Goal: Transaction & Acquisition: Subscribe to service/newsletter

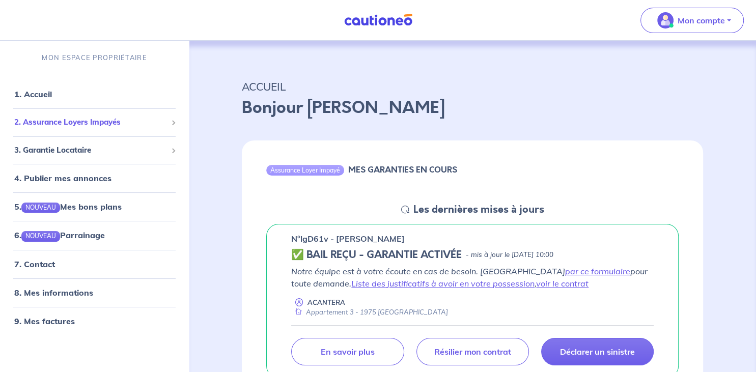
click at [144, 121] on span "2. Assurance Loyers Impayés" at bounding box center [90, 123] width 153 height 12
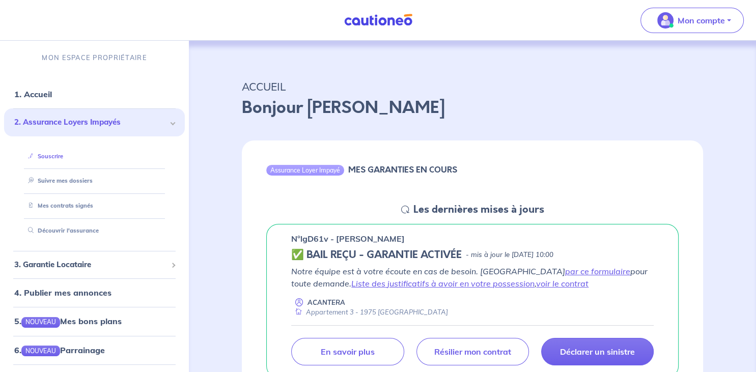
click at [63, 156] on link "Souscrire" at bounding box center [43, 156] width 39 height 7
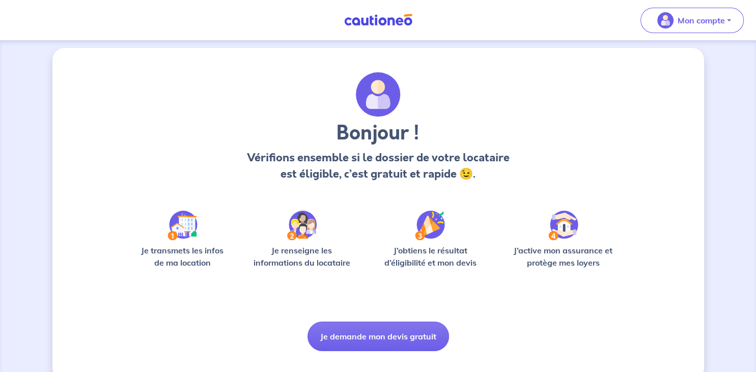
scroll to position [24, 0]
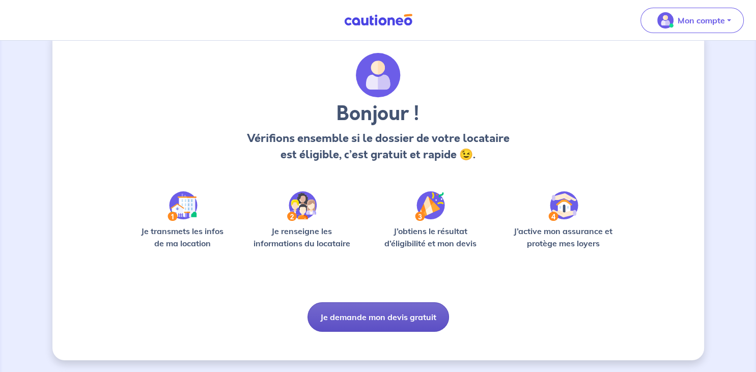
click at [382, 318] on button "Je demande mon devis gratuit" at bounding box center [379, 317] width 142 height 30
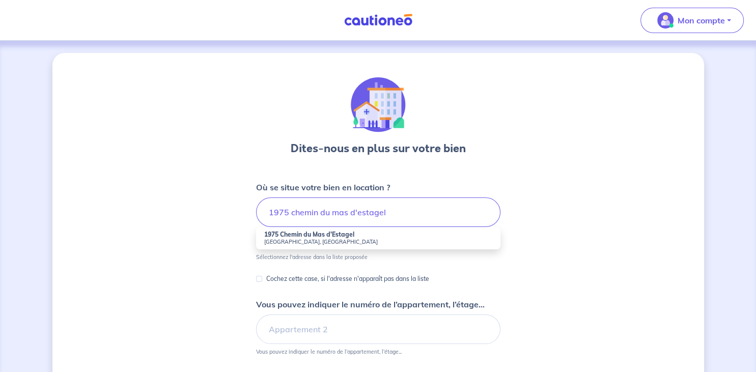
click at [329, 240] on small "[GEOGRAPHIC_DATA], [GEOGRAPHIC_DATA]" at bounding box center [378, 241] width 228 height 7
type input "1975 Chemin du Mas d'Estagel, [GEOGRAPHIC_DATA], [GEOGRAPHIC_DATA]"
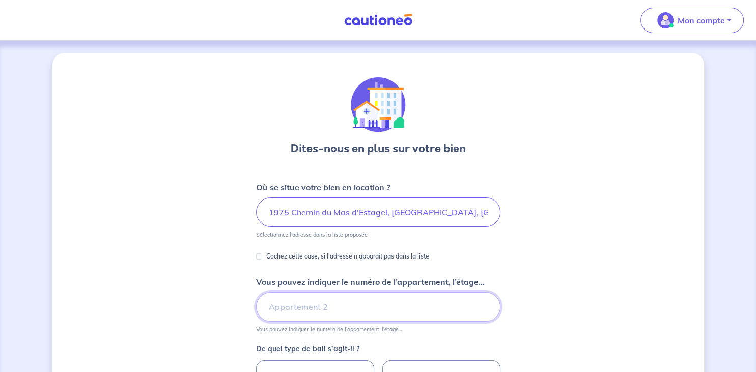
click at [313, 302] on input "Vous pouvez indiquer le numéro de l’appartement, l’étage..." at bounding box center [378, 307] width 244 height 30
type input "Appartement 4"
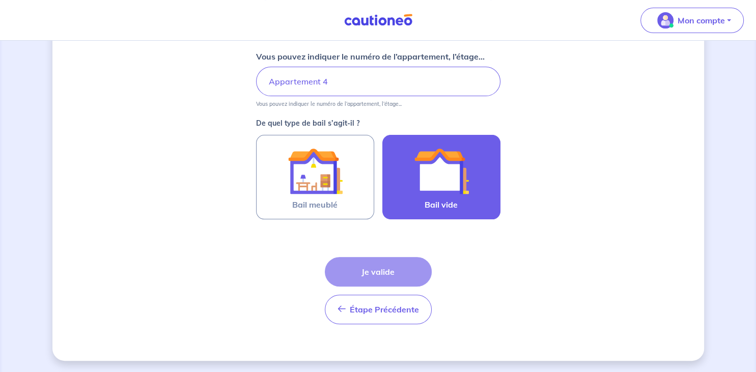
click at [439, 162] on img at bounding box center [441, 171] width 55 height 55
click at [0, 0] on input "Bail vide" at bounding box center [0, 0] width 0 height 0
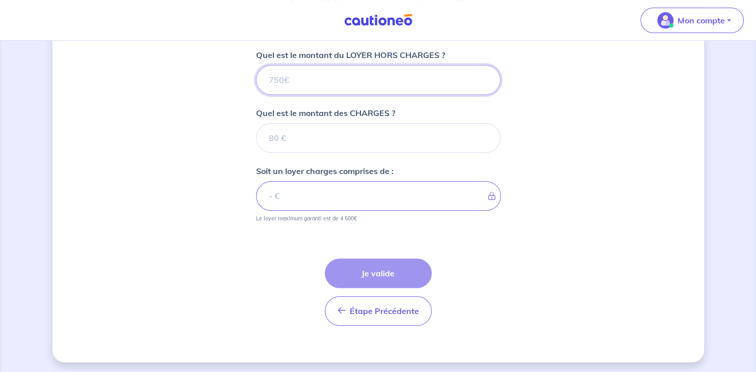
scroll to position [411, 0]
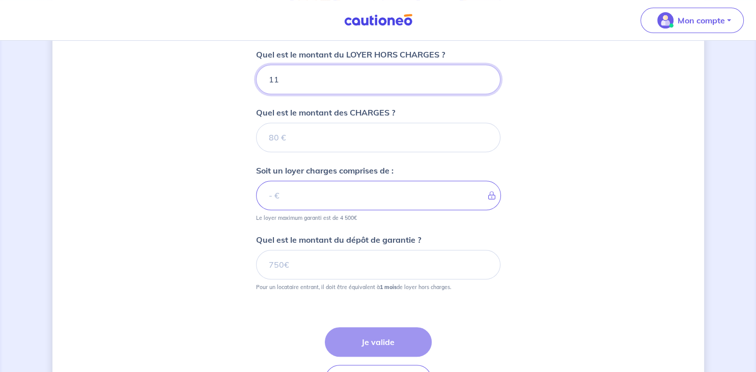
type input "114"
type input "11"
type input "1110"
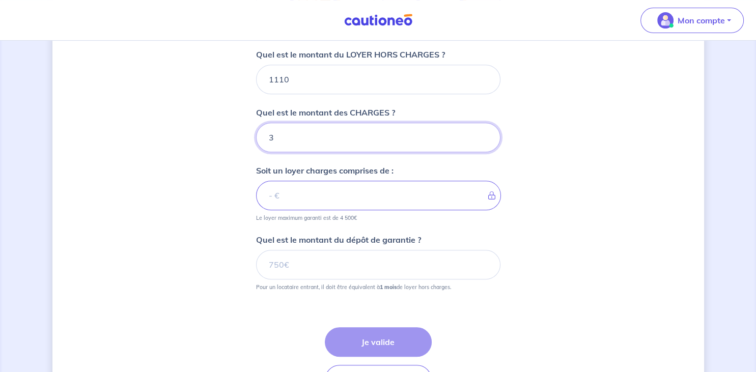
type input "30"
type input "1113"
type input "30"
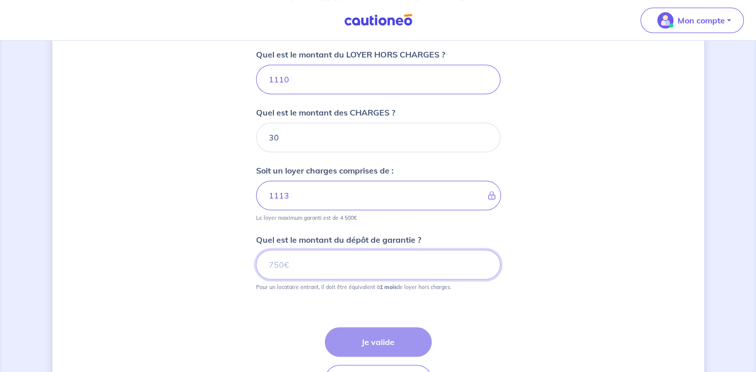
type input "1140"
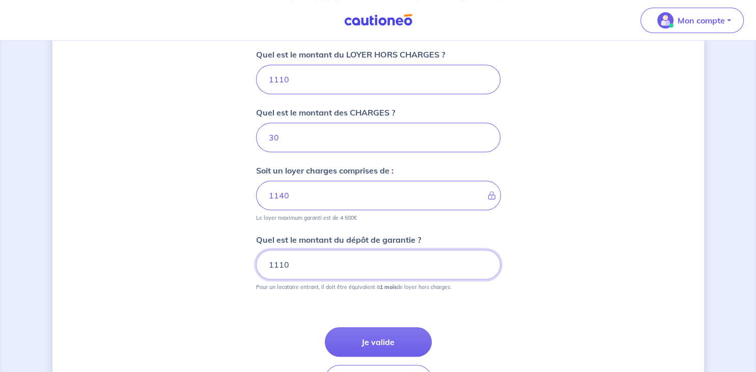
scroll to position [480, 0]
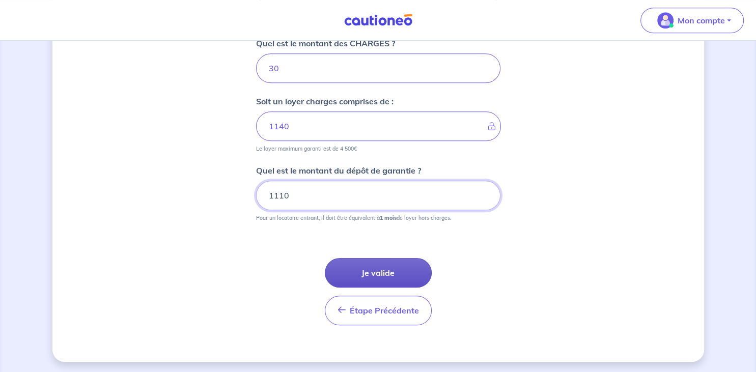
type input "1110"
click at [393, 271] on button "Je valide" at bounding box center [378, 273] width 107 height 30
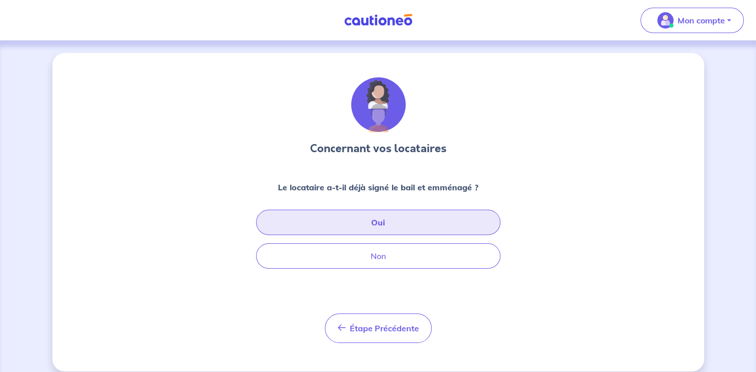
click at [368, 220] on button "Oui" at bounding box center [378, 222] width 244 height 25
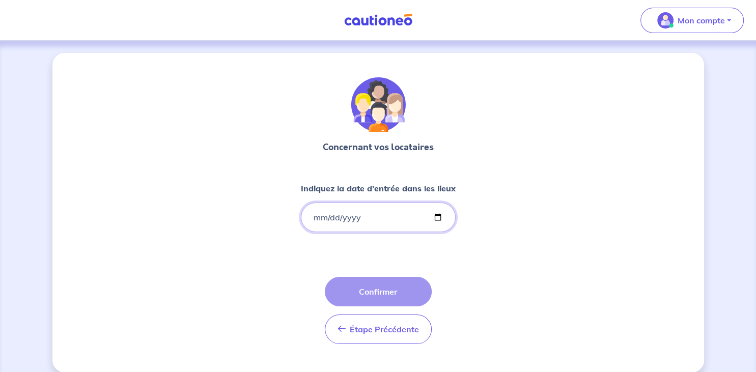
click at [312, 215] on input "Indiquez la date d'entrée dans les lieux" at bounding box center [378, 218] width 155 height 30
type input "[DATE]"
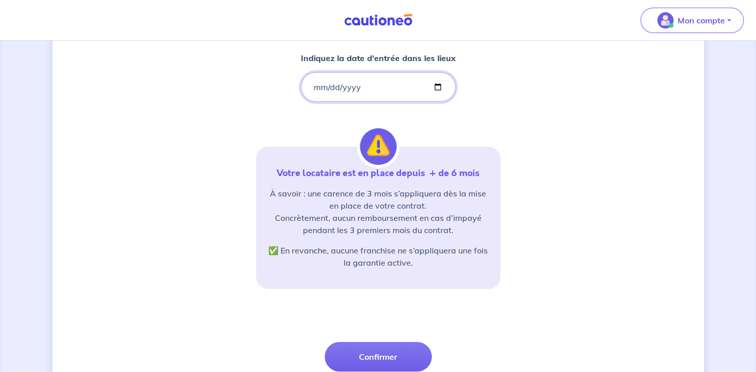
scroll to position [208, 0]
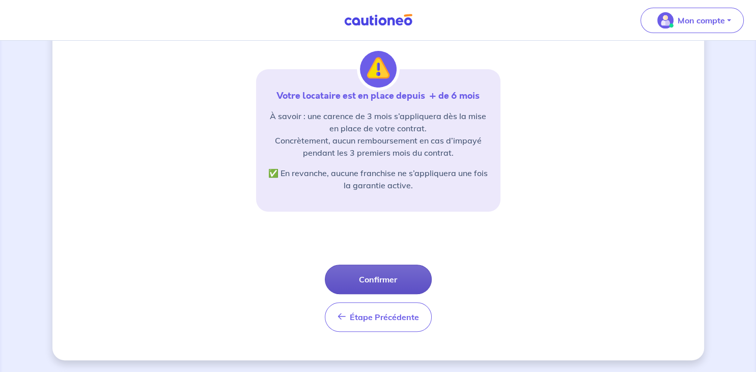
click at [371, 284] on button "Confirmer" at bounding box center [378, 280] width 107 height 30
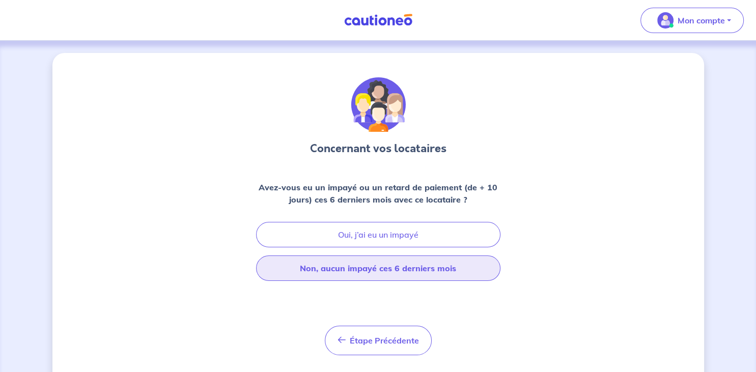
click at [363, 270] on button "Non, aucun impayé ces 6 derniers mois" at bounding box center [378, 268] width 244 height 25
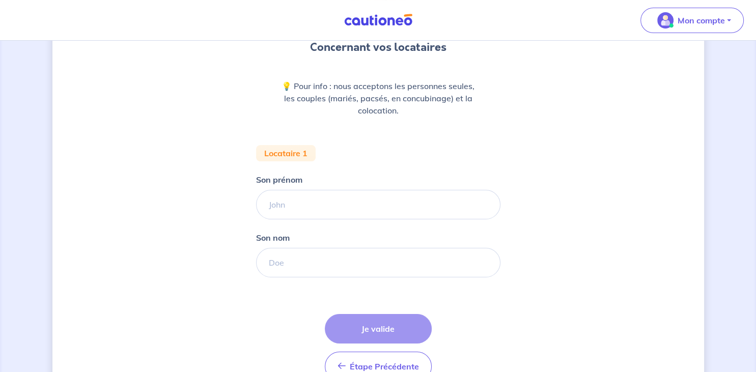
scroll to position [102, 0]
click at [331, 206] on input "Son prénom" at bounding box center [378, 204] width 244 height 30
type input "Perle"
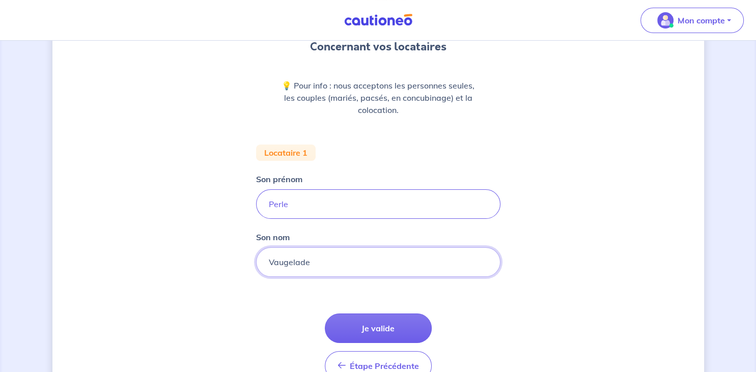
type input "Vaugelade"
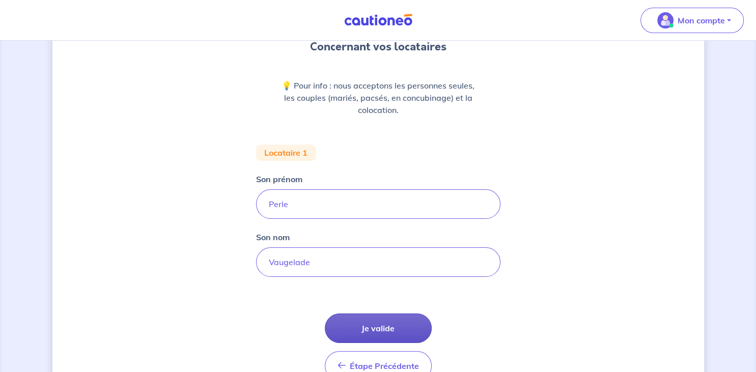
click at [369, 331] on button "Je valide" at bounding box center [378, 329] width 107 height 30
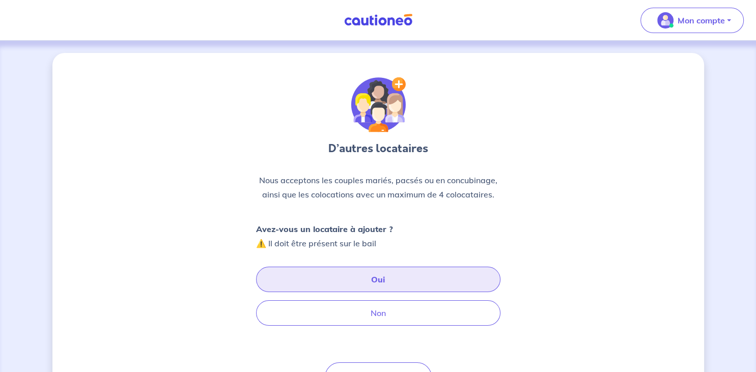
click at [369, 279] on button "Oui" at bounding box center [378, 279] width 244 height 25
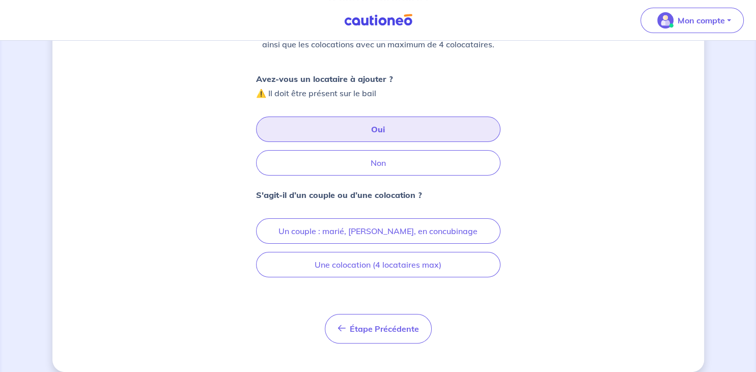
scroll to position [160, 0]
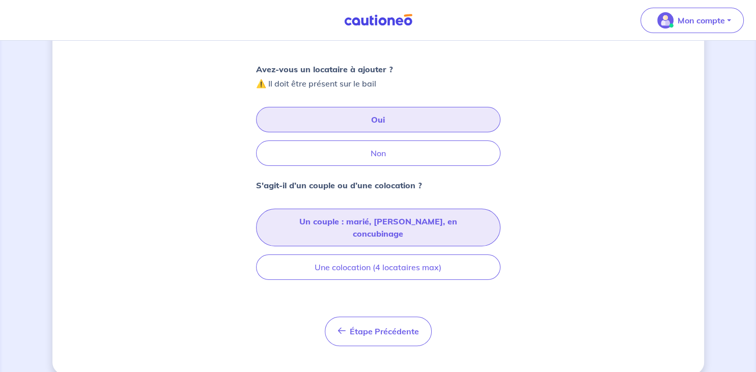
click at [410, 219] on button "Un couple : marié, [PERSON_NAME], en concubinage" at bounding box center [378, 228] width 244 height 38
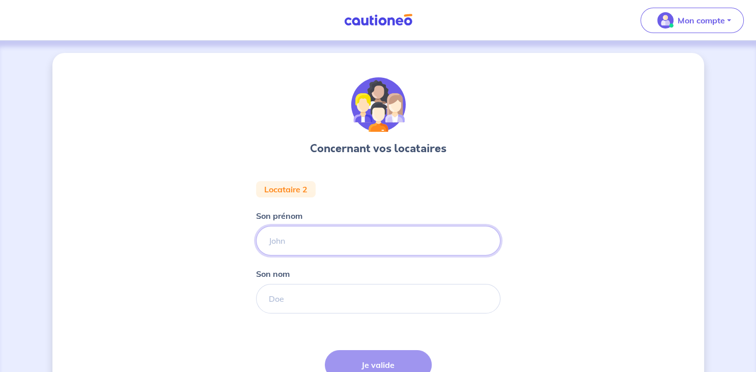
click at [294, 241] on input "Son prénom" at bounding box center [378, 241] width 244 height 30
type input "[DEMOGRAPHIC_DATA]"
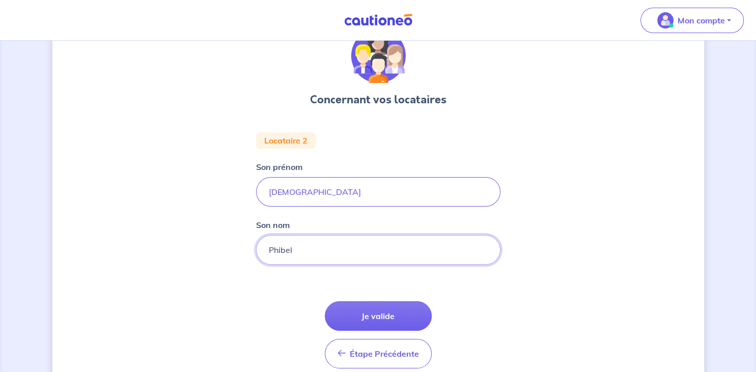
scroll to position [51, 0]
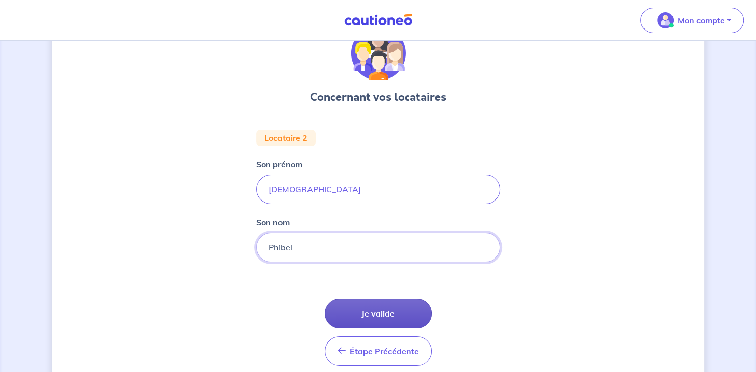
type input "Phibel"
click at [387, 318] on button "Je valide" at bounding box center [378, 314] width 107 height 30
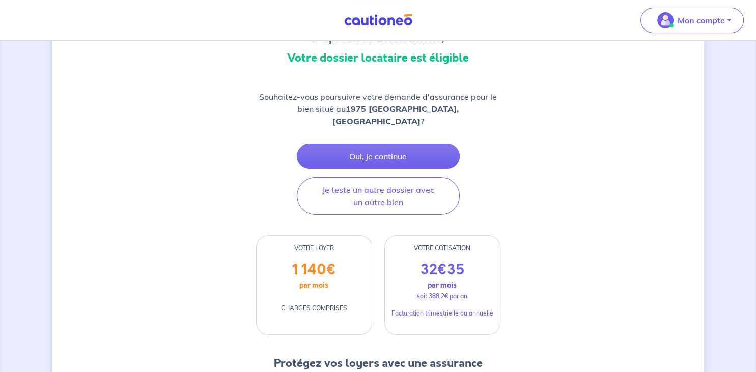
scroll to position [113, 0]
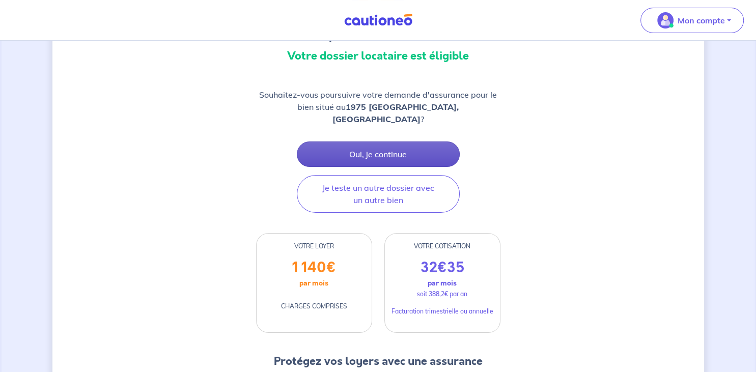
click at [371, 142] on button "Oui, je continue" at bounding box center [378, 154] width 163 height 25
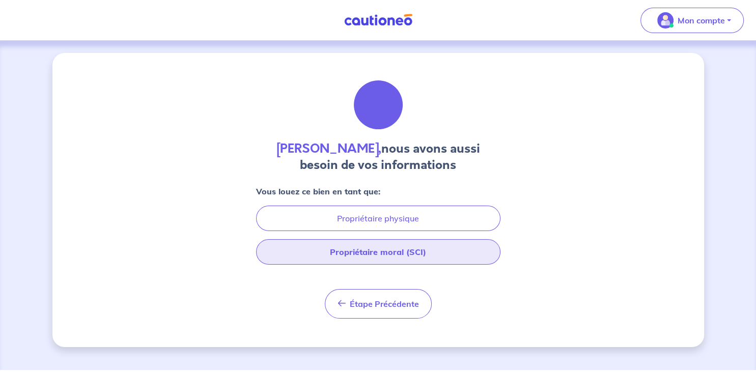
click at [379, 257] on button "Propriétaire moral (SCI)" at bounding box center [378, 251] width 244 height 25
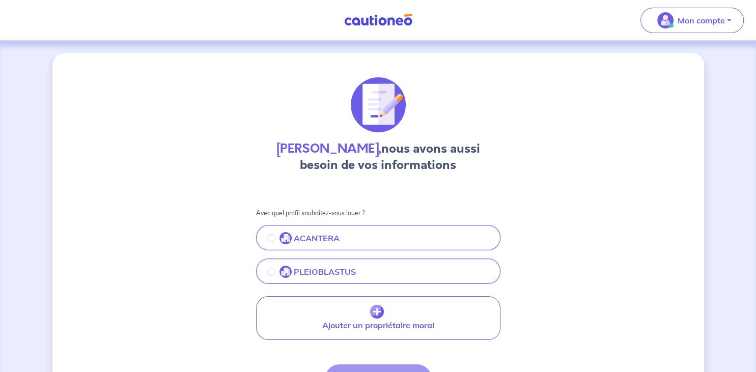
click at [293, 233] on label "ACANTERA" at bounding box center [310, 238] width 60 height 12
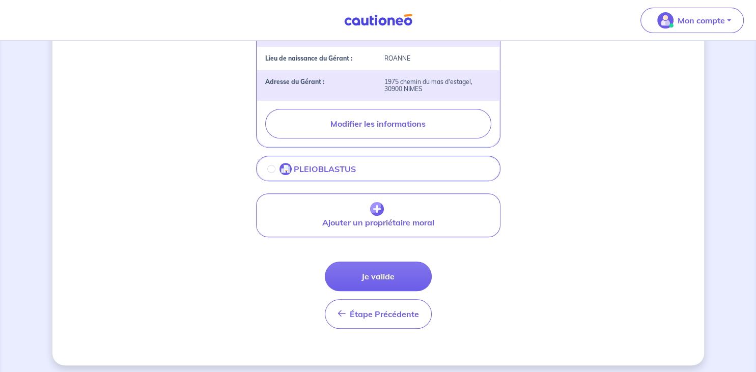
scroll to position [371, 0]
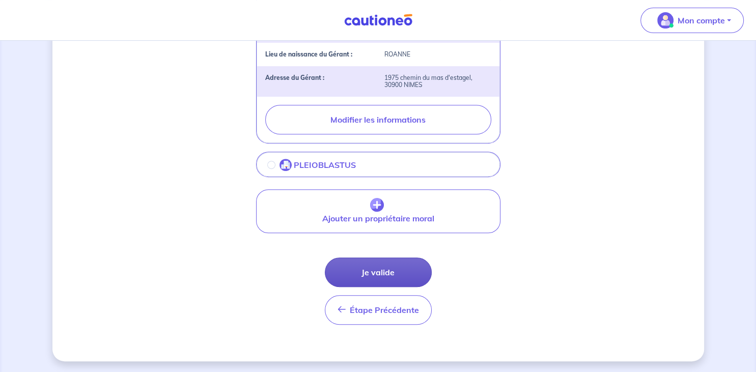
click at [374, 266] on button "Je valide" at bounding box center [378, 273] width 107 height 30
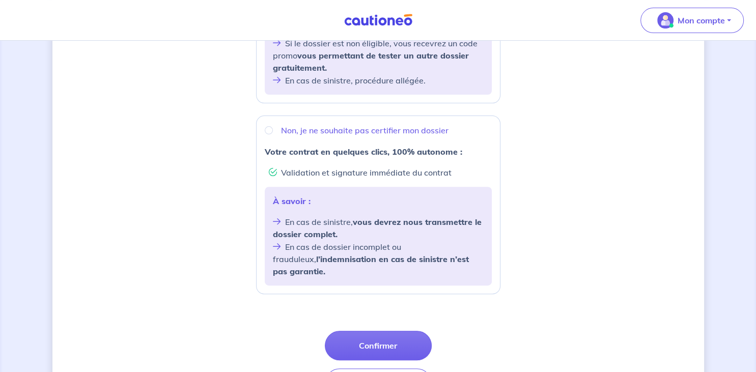
scroll to position [329, 0]
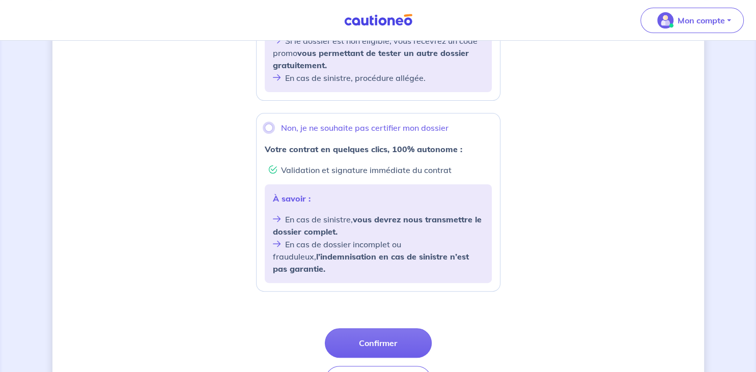
click at [267, 126] on input "Non, je ne souhaite pas certifier mon dossier" at bounding box center [269, 128] width 8 height 8
radio input "true"
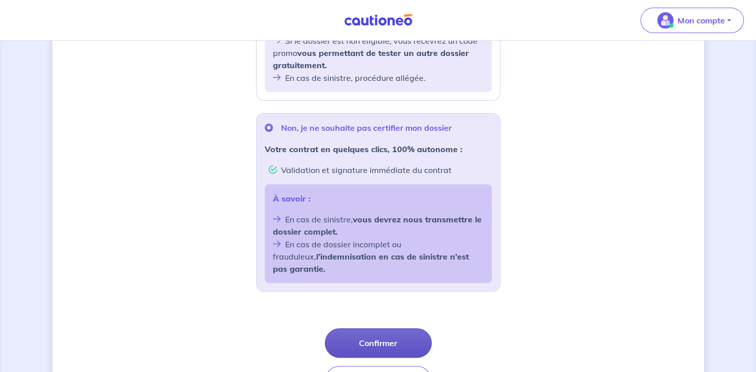
click at [379, 332] on button "Confirmer" at bounding box center [378, 343] width 107 height 30
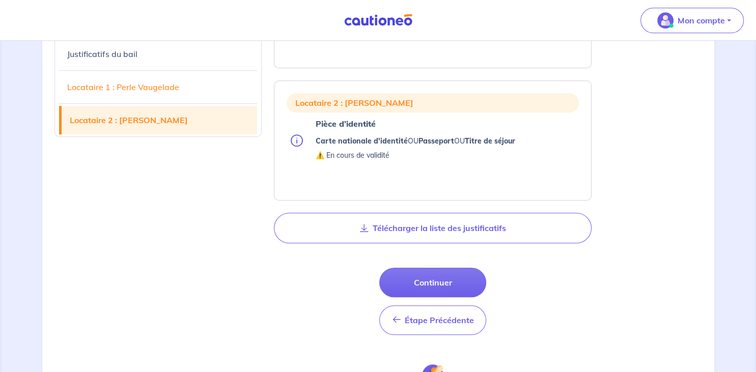
scroll to position [756, 0]
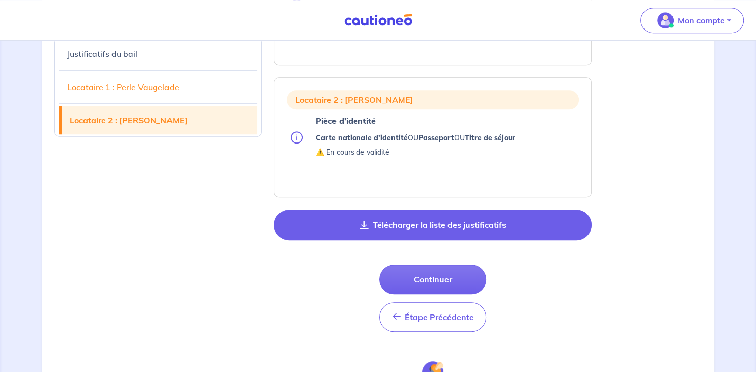
click at [443, 225] on button "Télécharger la liste des justificatifs" at bounding box center [433, 225] width 318 height 31
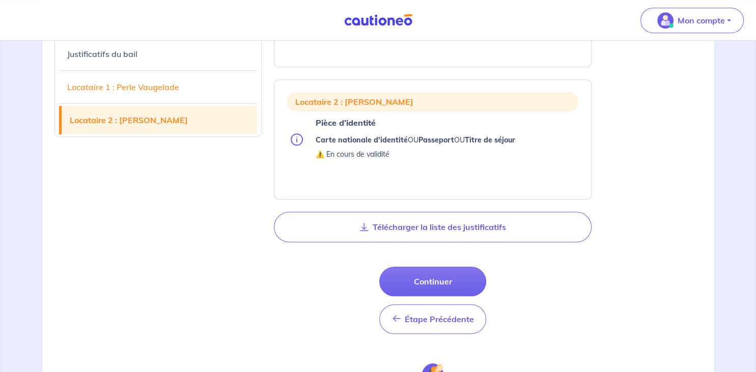
scroll to position [757, 0]
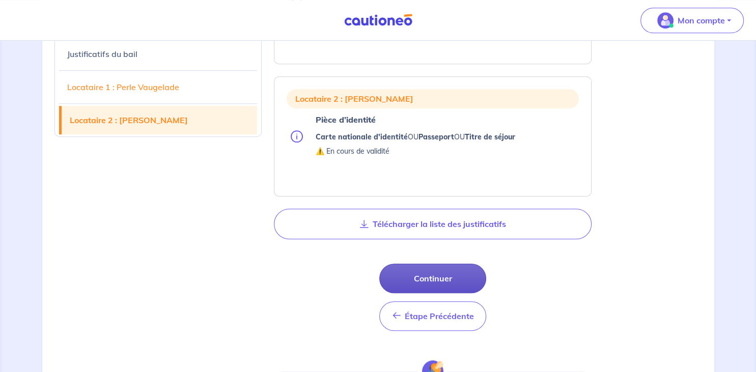
click at [426, 278] on button "Continuer" at bounding box center [432, 279] width 107 height 30
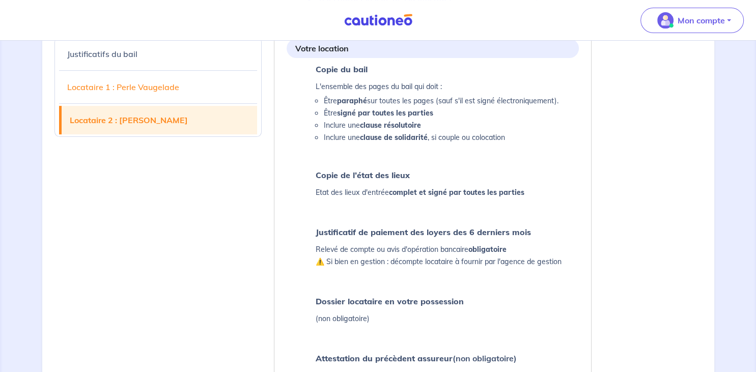
select select "FR"
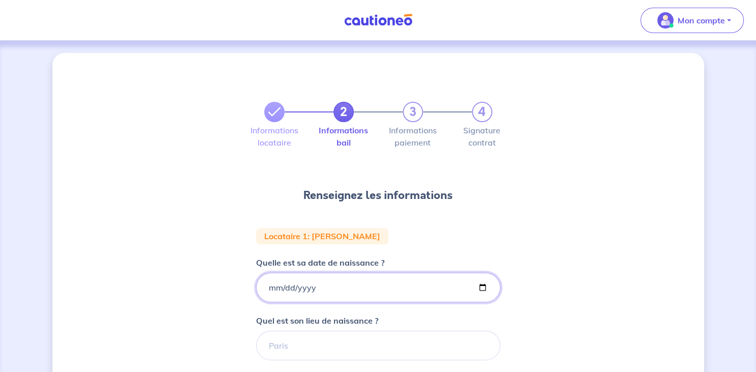
click at [331, 286] on input "Quelle est sa date de naissance ?" at bounding box center [378, 288] width 244 height 30
type input "[DATE]"
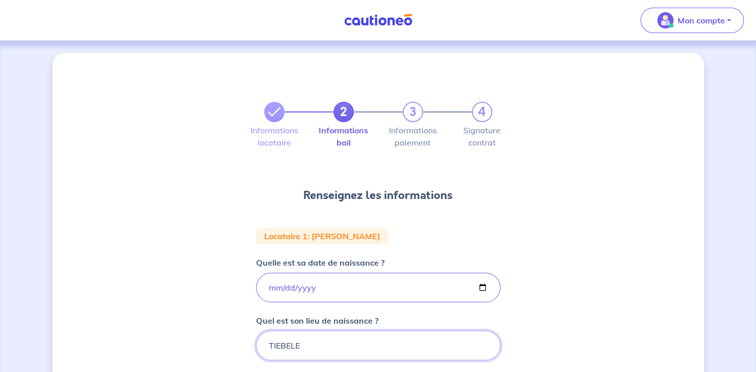
type input "TIEBELE"
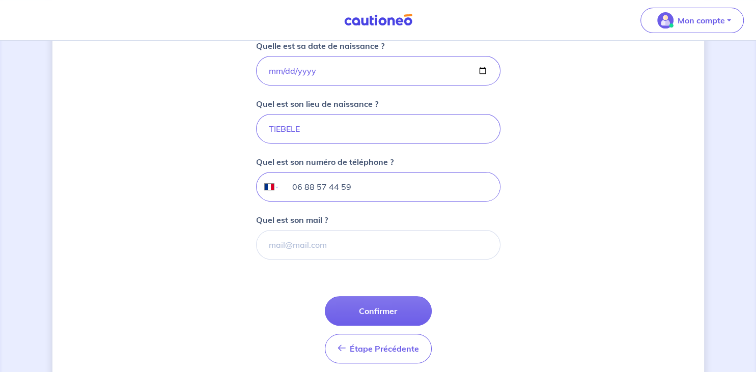
type input "06 88 57 44 59"
click at [287, 242] on input "Quel est son mail ?" at bounding box center [378, 245] width 244 height 30
type input "[EMAIL_ADDRESS][DOMAIN_NAME]"
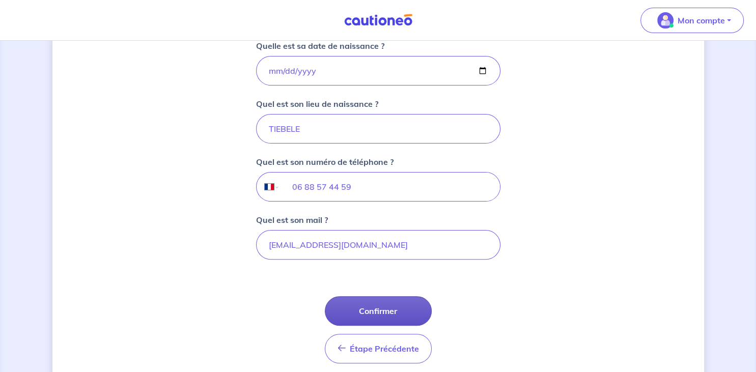
click at [387, 305] on button "Confirmer" at bounding box center [378, 311] width 107 height 30
select select "FR"
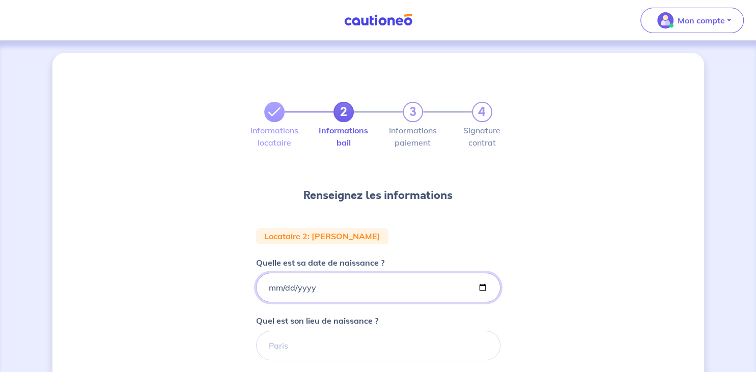
click at [272, 288] on input "Quelle est sa date de naissance ?" at bounding box center [378, 288] width 244 height 30
click at [274, 287] on input "Quelle est sa date de naissance ?" at bounding box center [378, 288] width 244 height 30
click at [279, 292] on input "Quelle est sa date de naissance ?" at bounding box center [378, 288] width 244 height 30
click at [273, 289] on input "Quelle est sa date de naissance ?" at bounding box center [378, 288] width 244 height 30
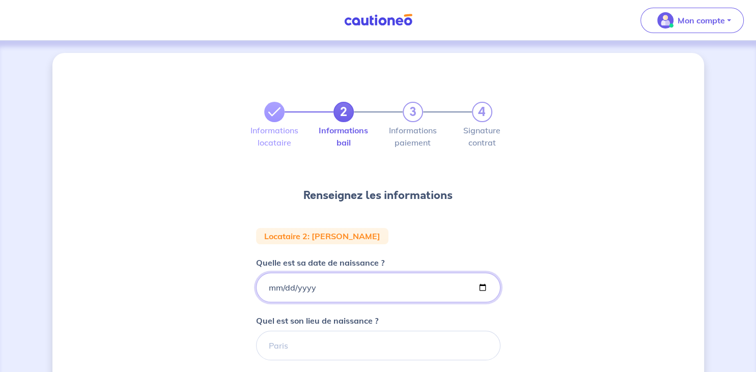
type input "[DATE]"
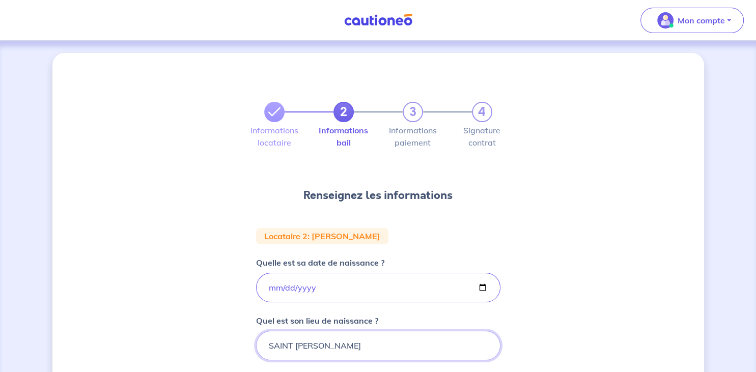
type input "SAINT [PERSON_NAME]"
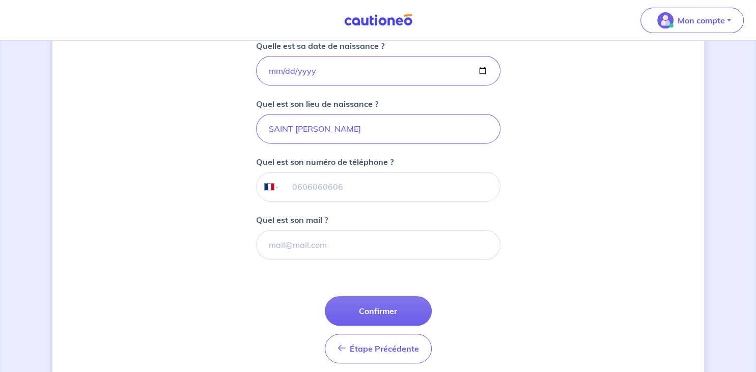
click at [317, 180] on input "tel" at bounding box center [390, 187] width 220 height 29
type input "06 09 50 44 29"
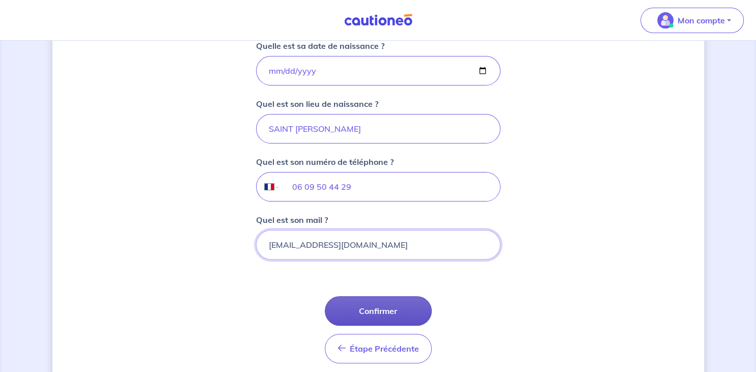
type input "[EMAIL_ADDRESS][DOMAIN_NAME]"
click at [372, 308] on button "Confirmer" at bounding box center [378, 311] width 107 height 30
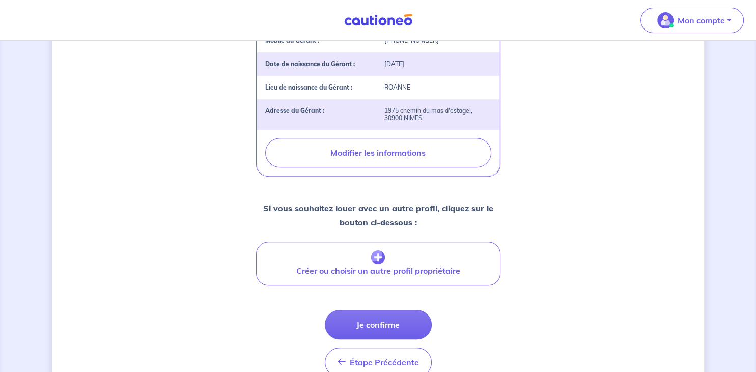
scroll to position [379, 0]
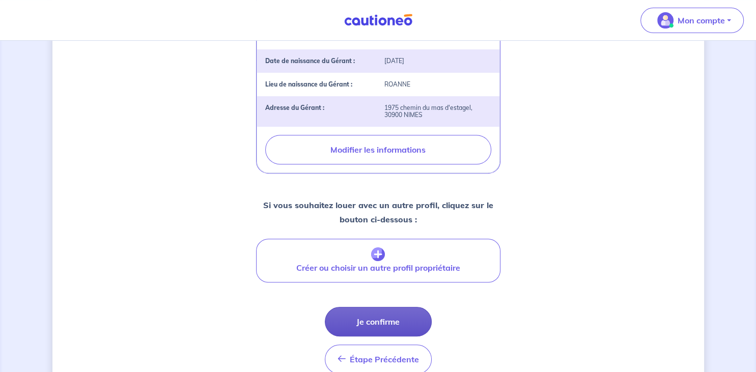
click at [394, 310] on button "Je confirme" at bounding box center [378, 322] width 107 height 30
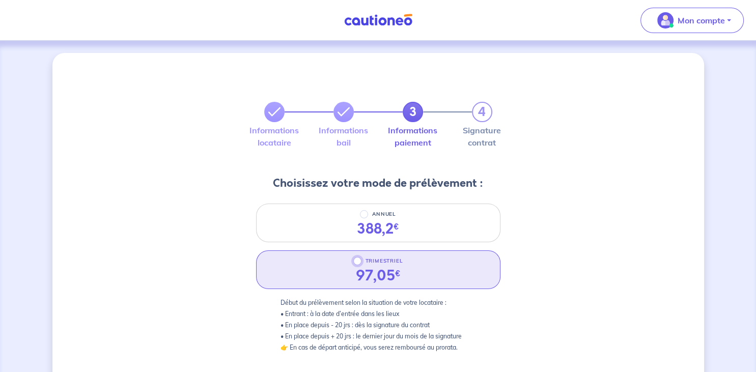
click at [357, 261] on input "TRIMESTRIEL" at bounding box center [357, 261] width 8 height 8
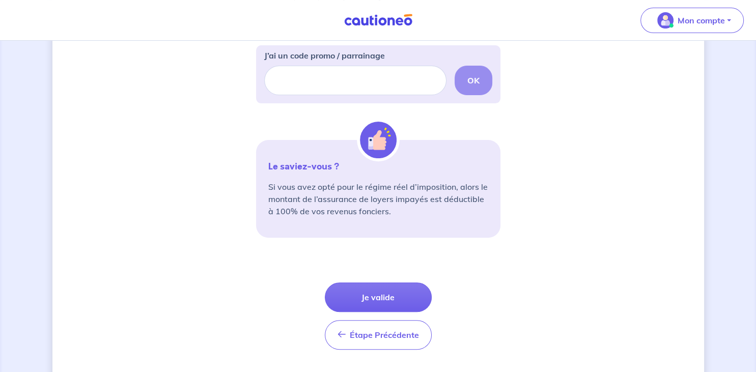
scroll to position [332, 0]
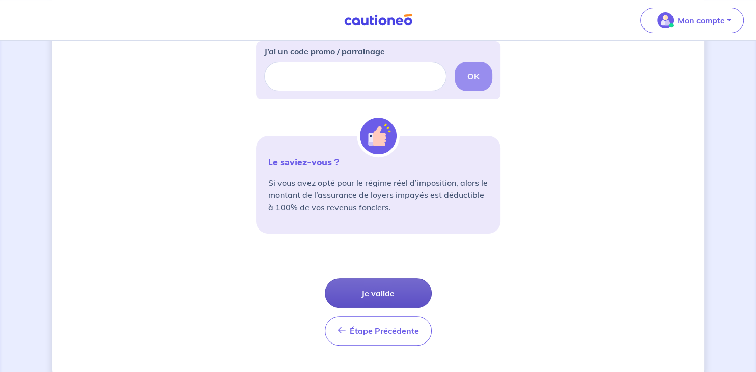
click at [376, 291] on button "Je valide" at bounding box center [378, 294] width 107 height 30
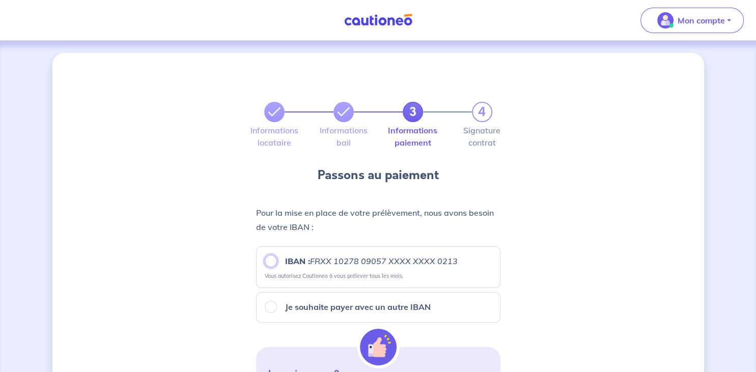
click at [270, 259] on input "IBAN : FRXX [FINANCIAL_ID] XXXX XXXX 0213" at bounding box center [271, 261] width 12 height 12
radio input "true"
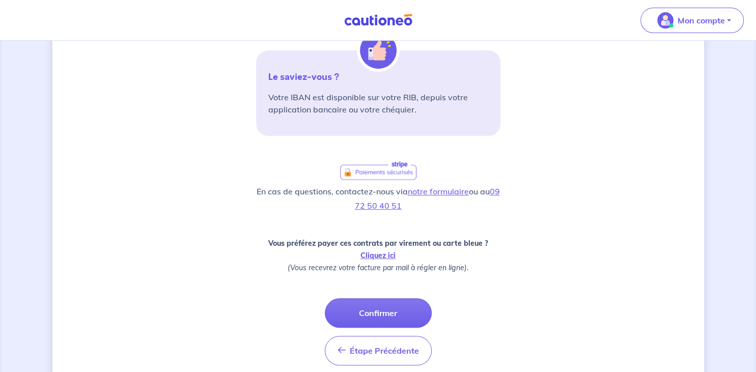
scroll to position [299, 0]
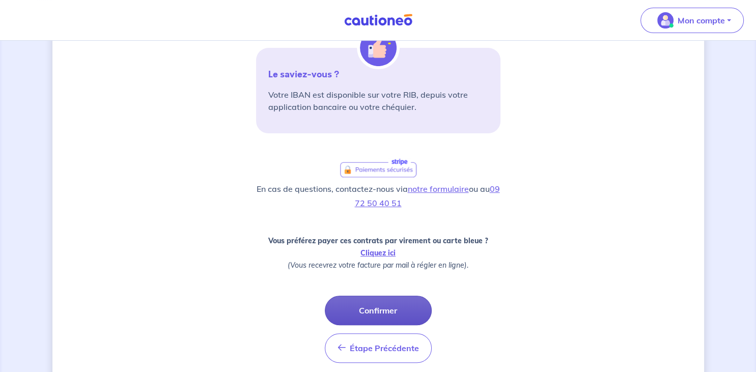
click at [382, 313] on button "Confirmer" at bounding box center [378, 311] width 107 height 30
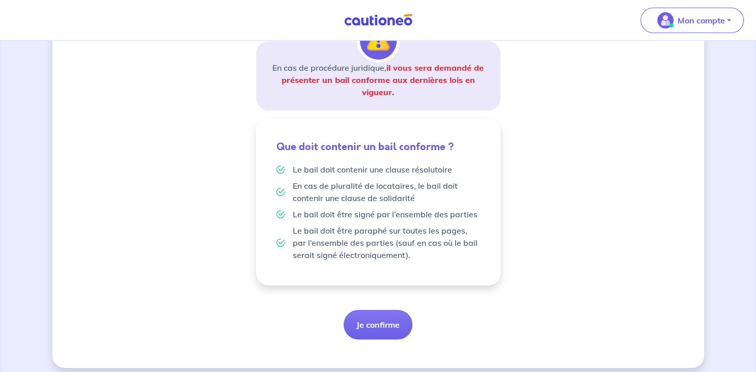
scroll to position [186, 0]
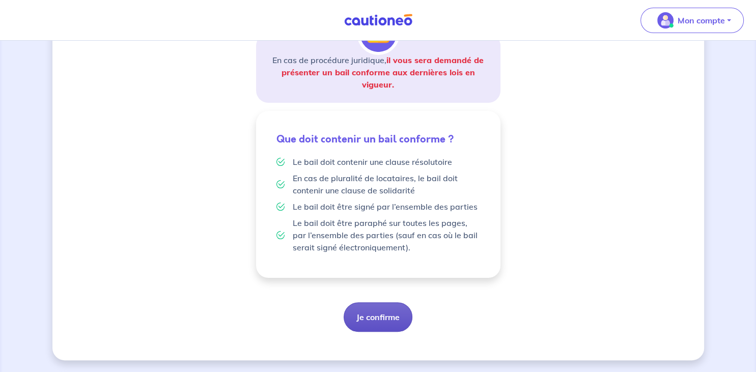
click at [385, 311] on button "Je confirme" at bounding box center [378, 317] width 69 height 30
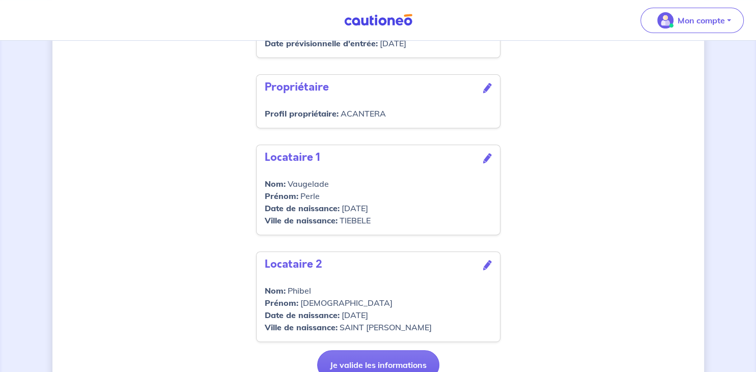
scroll to position [414, 0]
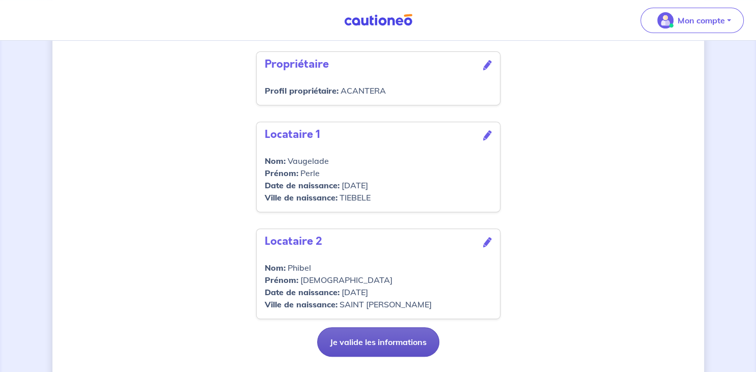
click at [385, 341] on button "Je valide les informations" at bounding box center [378, 342] width 122 height 30
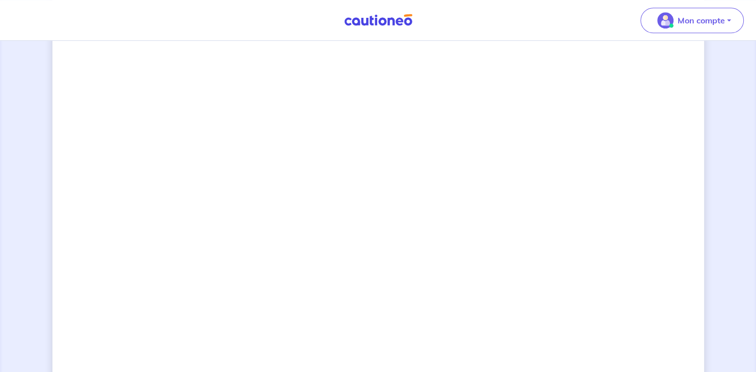
scroll to position [840, 0]
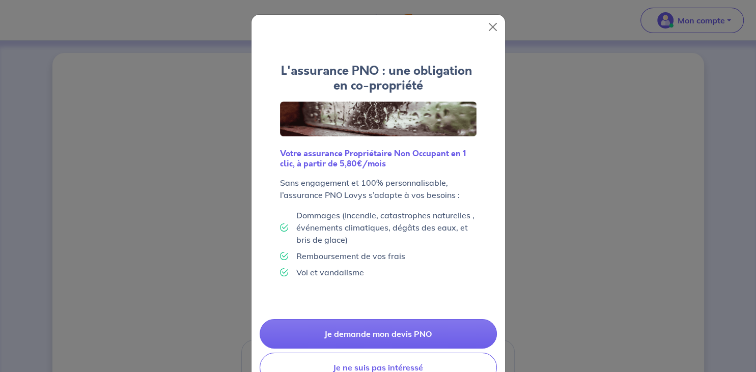
scroll to position [32, 0]
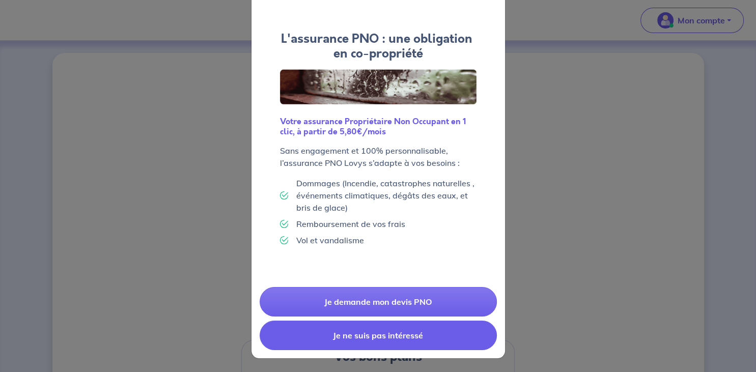
click at [416, 336] on button "Je ne suis pas intéressé" at bounding box center [378, 336] width 237 height 30
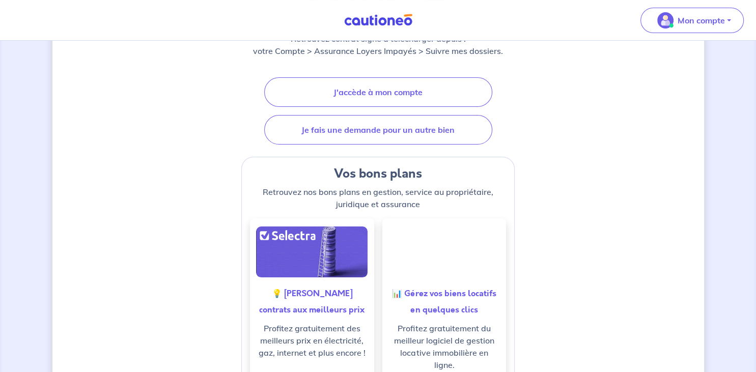
scroll to position [0, 0]
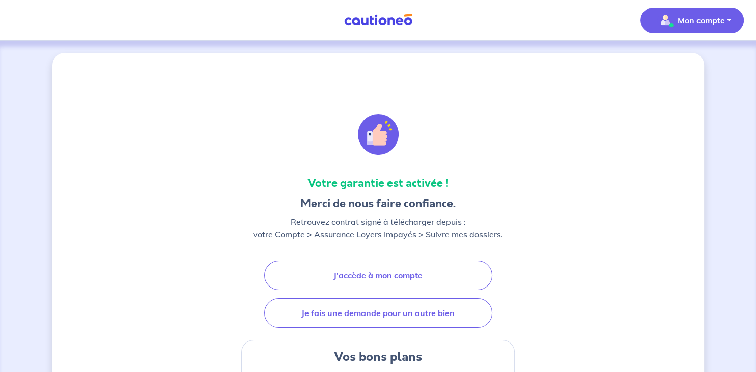
click at [698, 20] on p "Mon compte" at bounding box center [701, 20] width 47 height 12
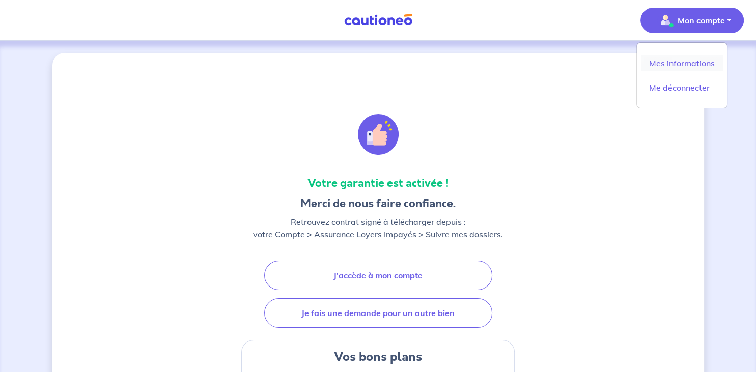
click at [691, 66] on link "Mes informations" at bounding box center [682, 63] width 82 height 16
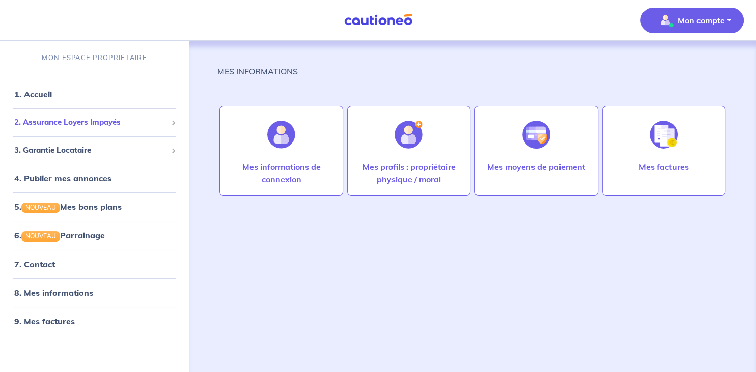
click at [69, 121] on span "2. Assurance Loyers Impayés" at bounding box center [90, 123] width 153 height 12
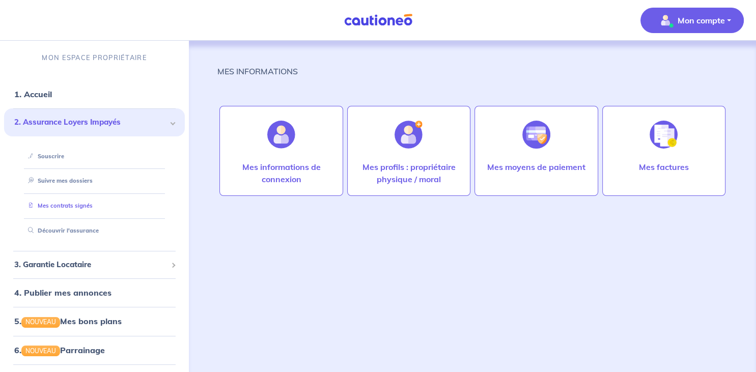
click at [90, 207] on link "Mes contrats signés" at bounding box center [58, 205] width 69 height 7
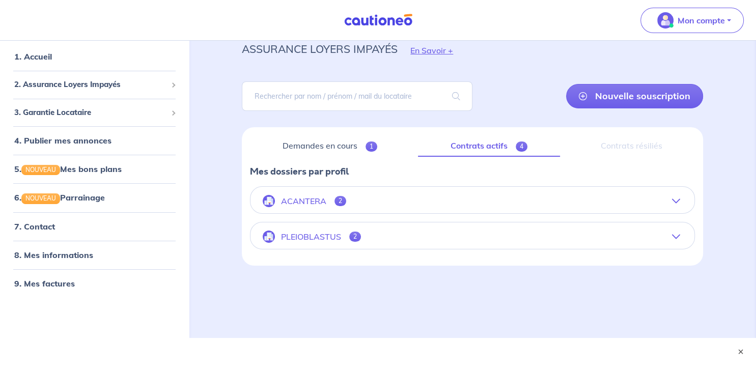
scroll to position [44, 0]
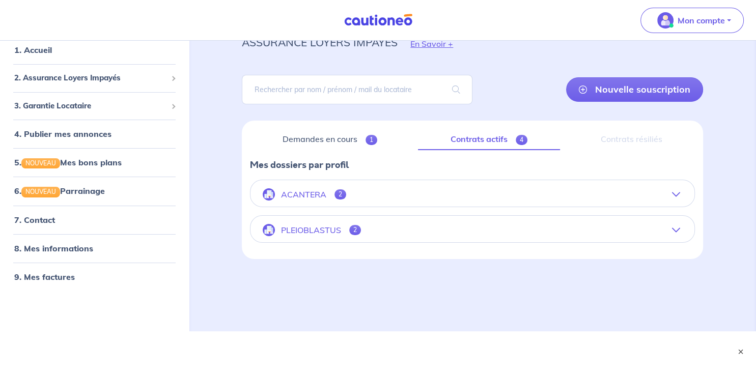
click at [677, 235] on button "PLEIOBLASTUS 2" at bounding box center [473, 230] width 444 height 24
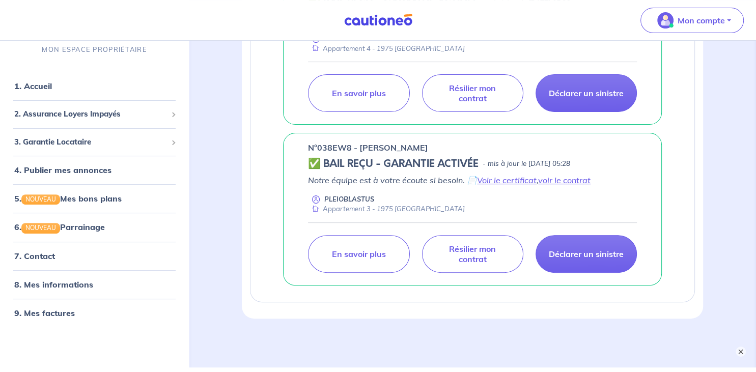
scroll to position [330, 0]
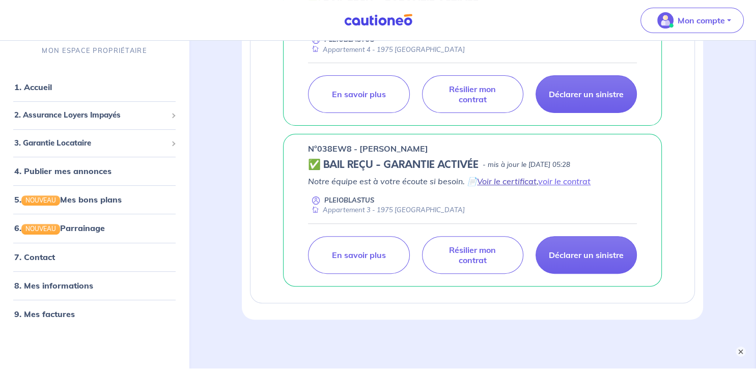
click at [508, 181] on link "Voir le certificat" at bounding box center [507, 181] width 60 height 10
click at [570, 176] on link "voir le contrat" at bounding box center [564, 181] width 52 height 10
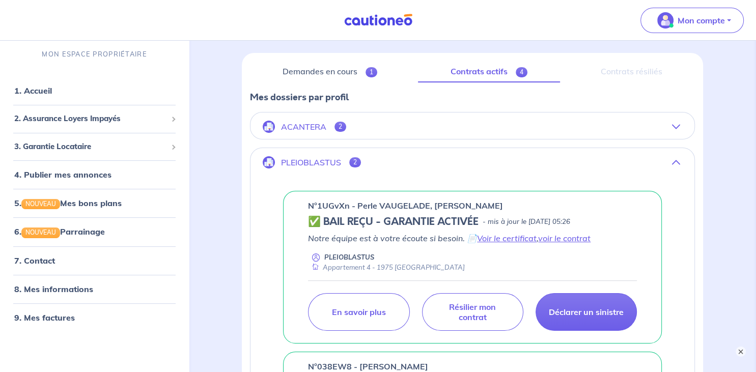
scroll to position [106, 0]
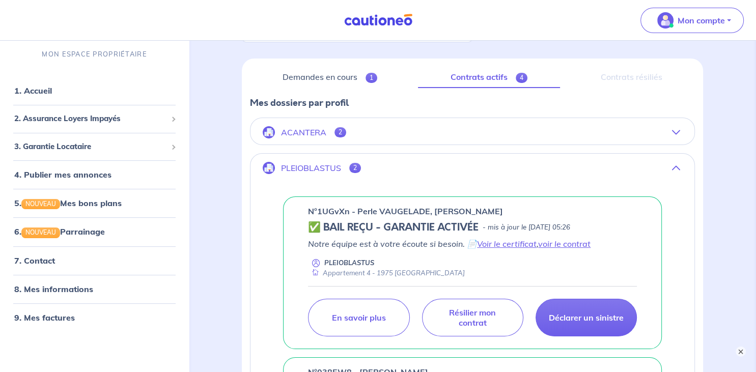
click at [672, 134] on button "ACANTERA 2" at bounding box center [473, 132] width 444 height 24
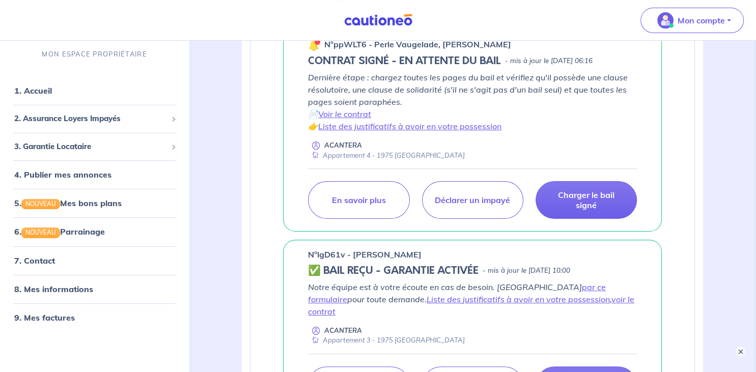
scroll to position [241, 0]
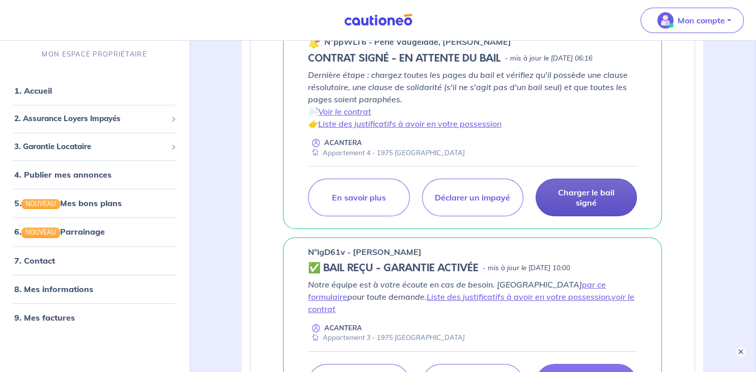
click at [582, 195] on p "Charger le bail signé" at bounding box center [586, 197] width 76 height 20
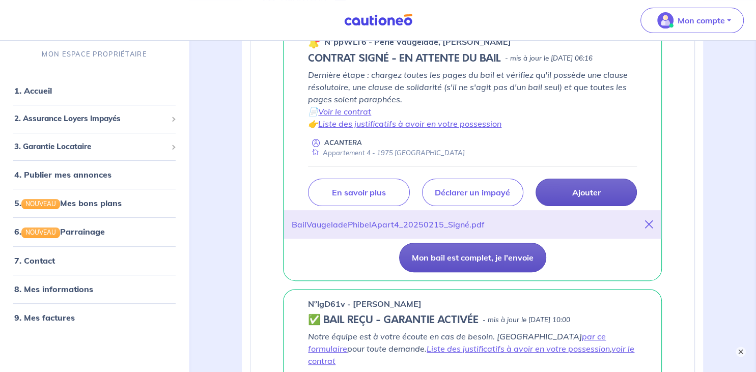
scroll to position [240, 0]
click at [476, 259] on button "Mon bail est complet, je l'envoie" at bounding box center [472, 258] width 147 height 30
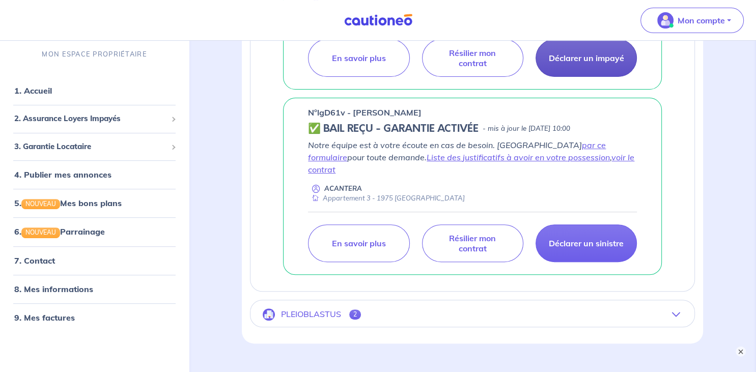
scroll to position [389, 0]
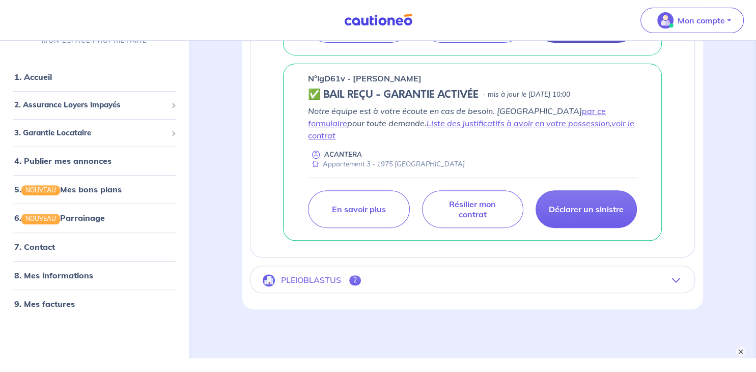
click at [681, 268] on button "PLEIOBLASTUS 2" at bounding box center [473, 280] width 444 height 24
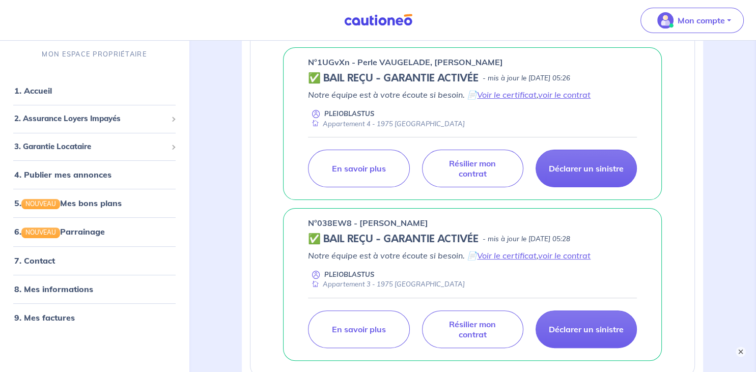
scroll to position [261, 0]
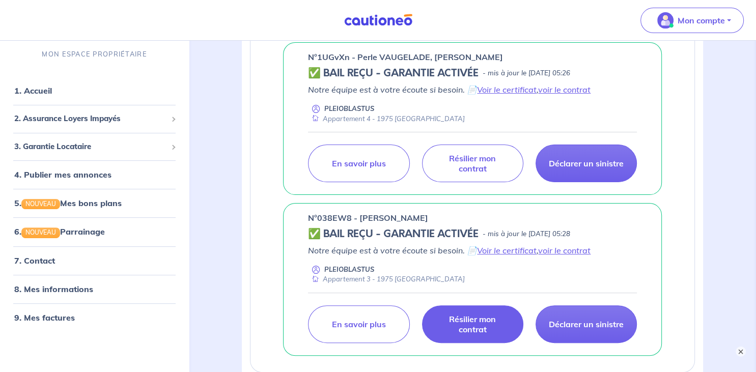
click at [468, 320] on p "Résilier mon contrat" at bounding box center [473, 324] width 76 height 20
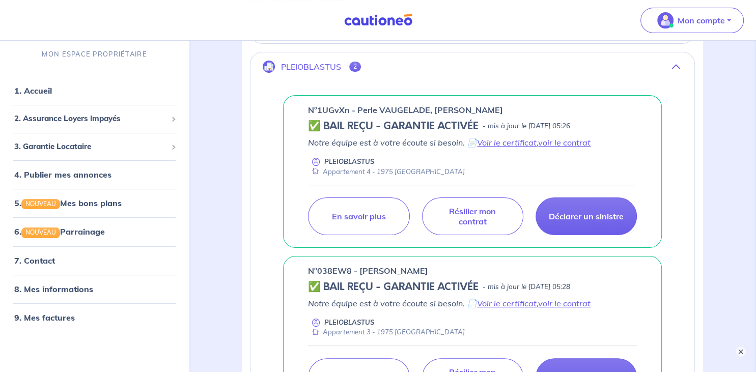
scroll to position [210, 0]
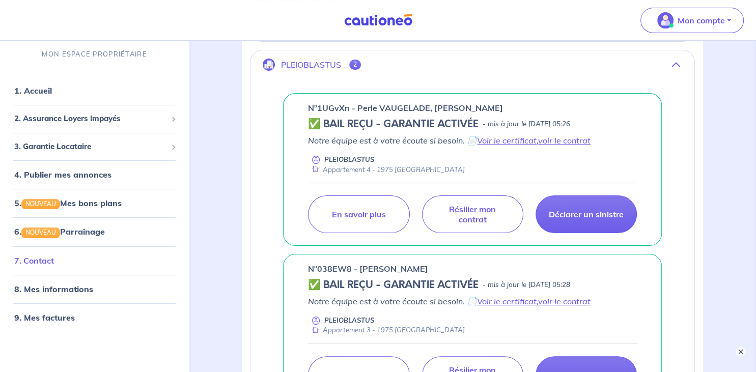
click at [32, 260] on link "7. Contact" at bounding box center [34, 261] width 40 height 10
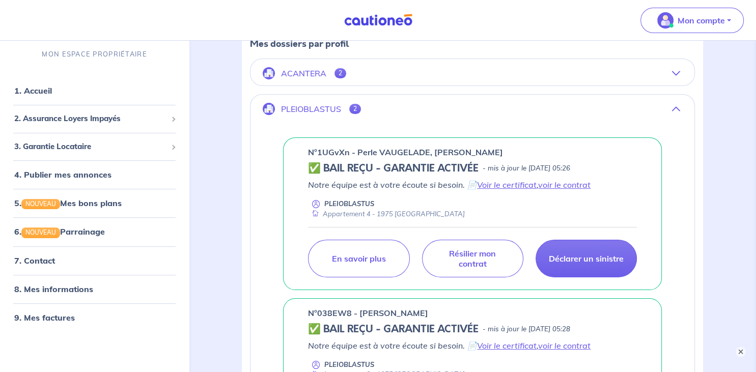
scroll to position [165, 0]
click at [45, 261] on link "7. Contact" at bounding box center [34, 261] width 40 height 10
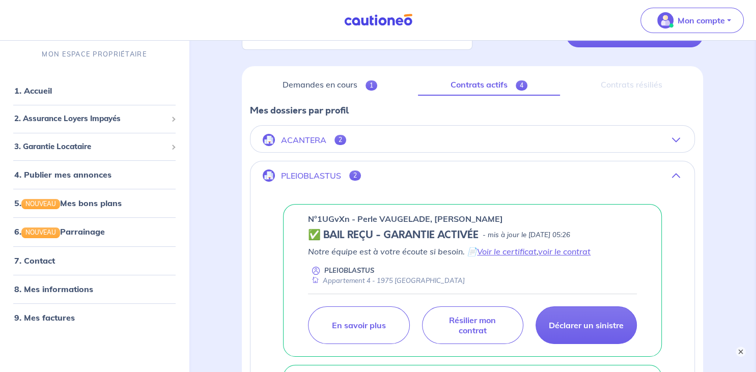
scroll to position [62, 0]
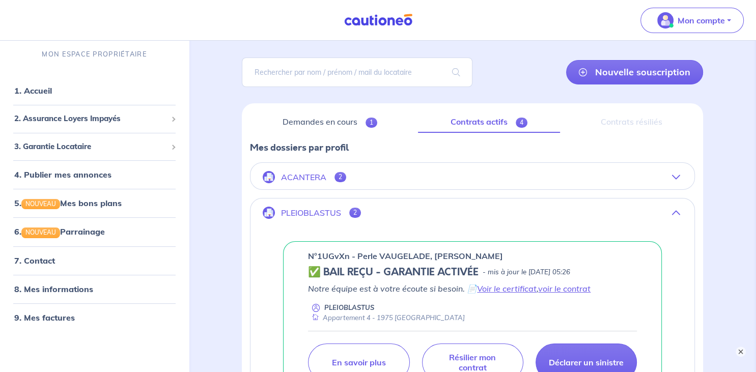
click at [676, 176] on icon "button" at bounding box center [676, 177] width 8 height 8
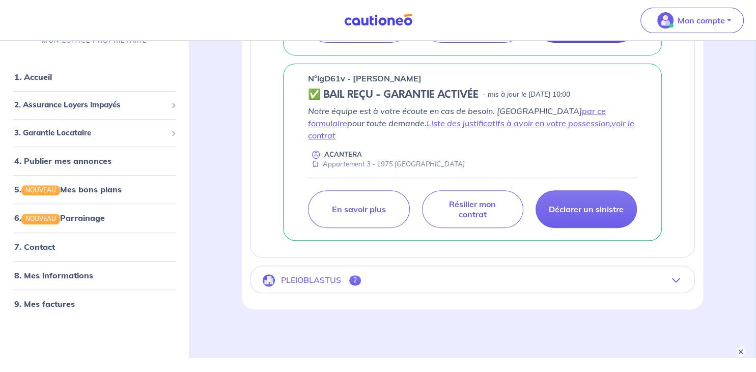
scroll to position [44, 0]
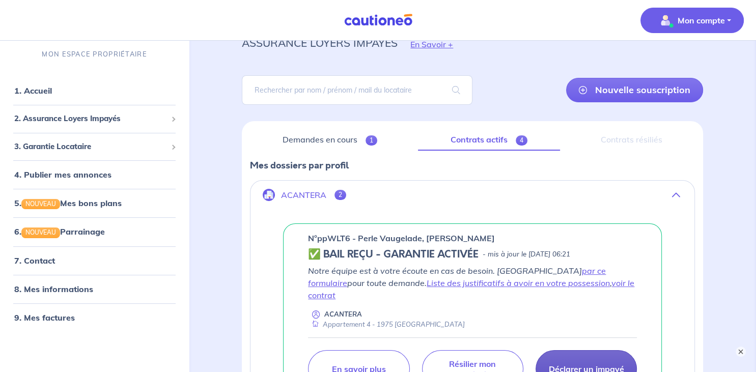
click at [681, 21] on p "Mon compte" at bounding box center [701, 20] width 47 height 12
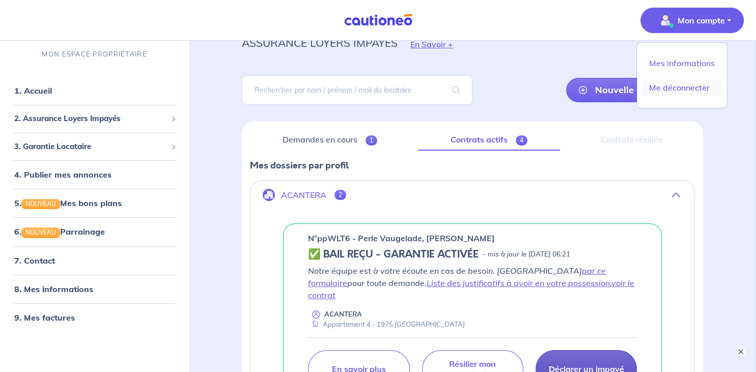
click at [681, 91] on link "Me déconnecter" at bounding box center [682, 87] width 82 height 16
